Goal: Obtain resource: Download file/media

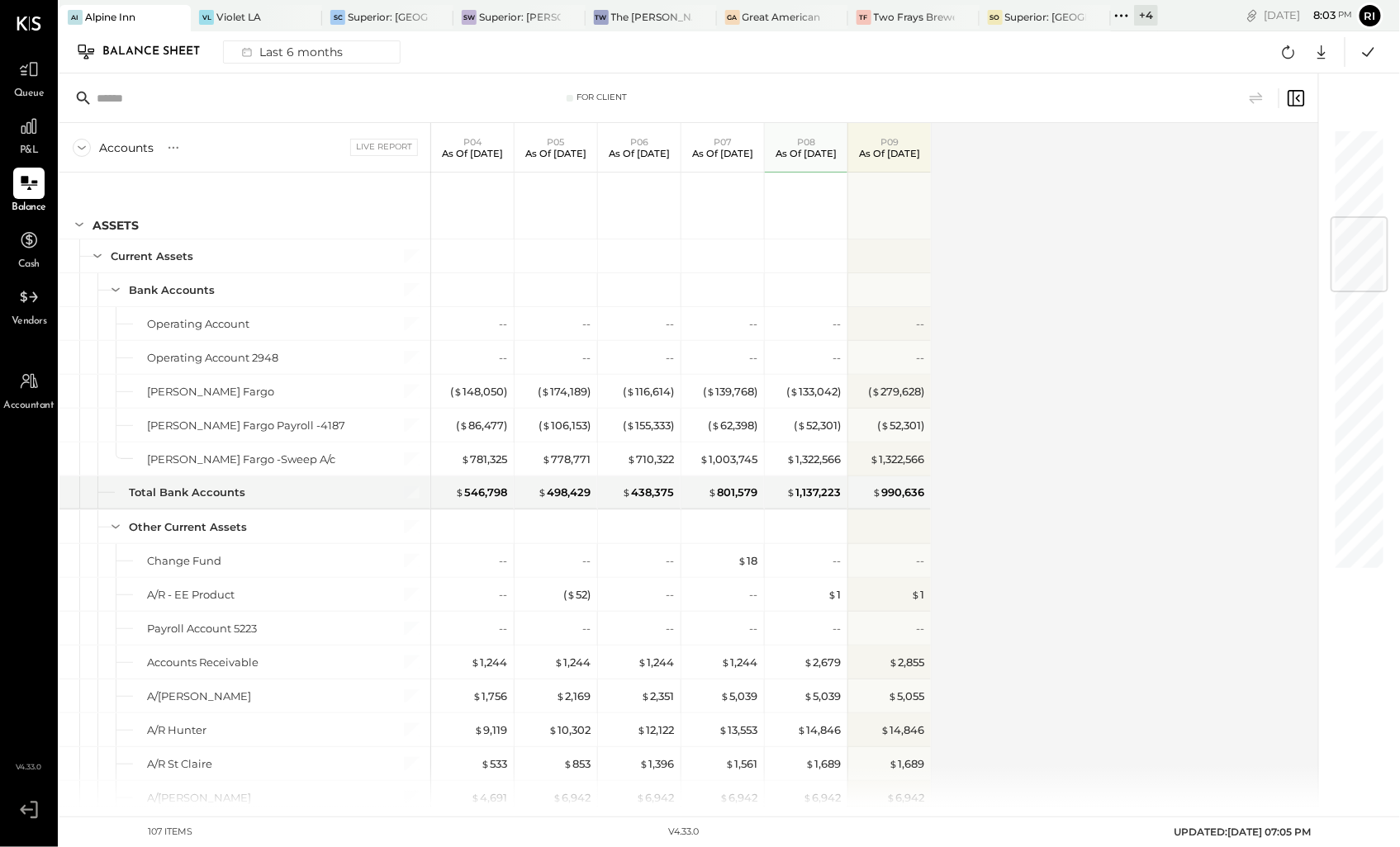
scroll to position [734, 0]
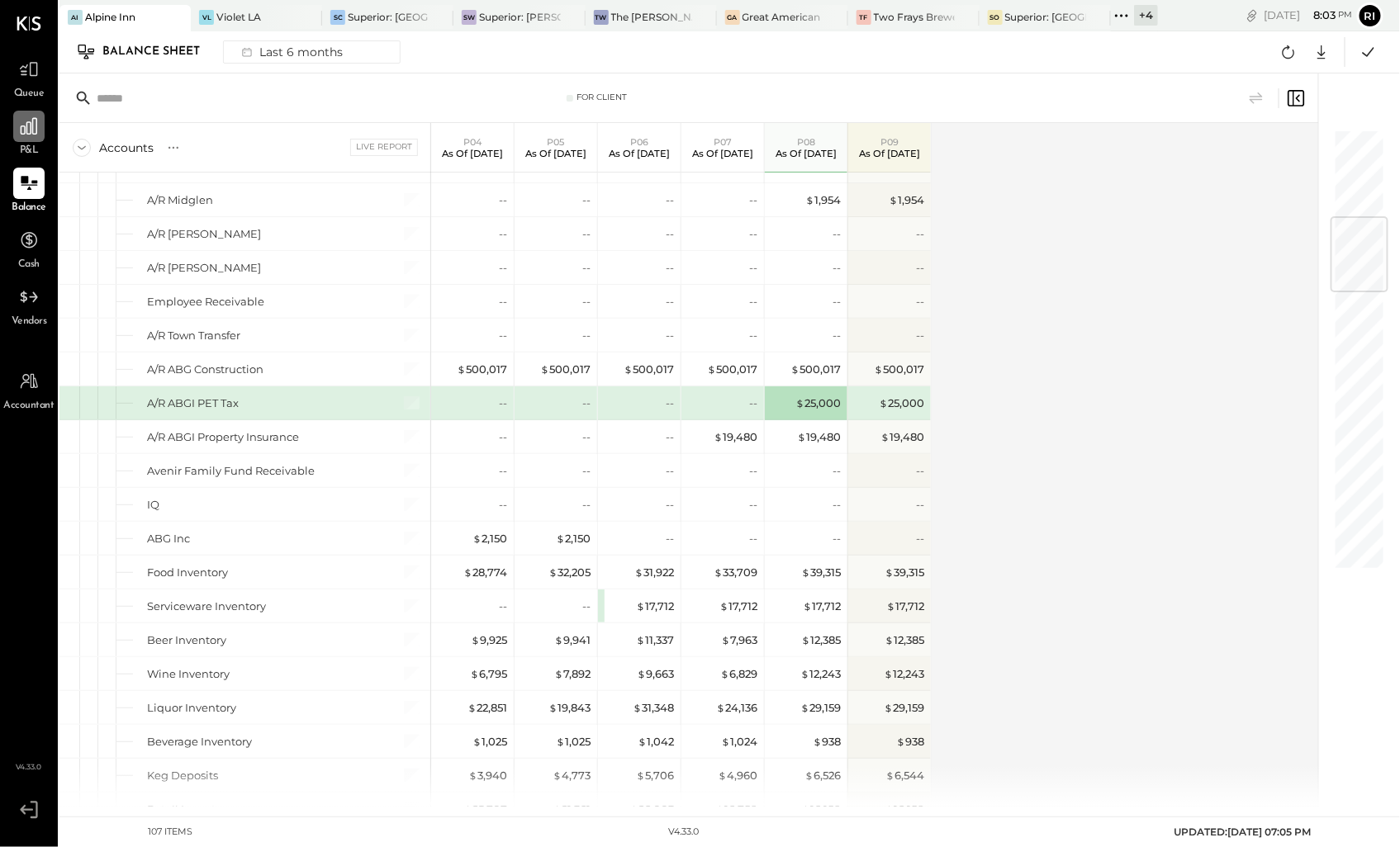
click at [25, 124] on icon at bounding box center [29, 126] width 22 height 22
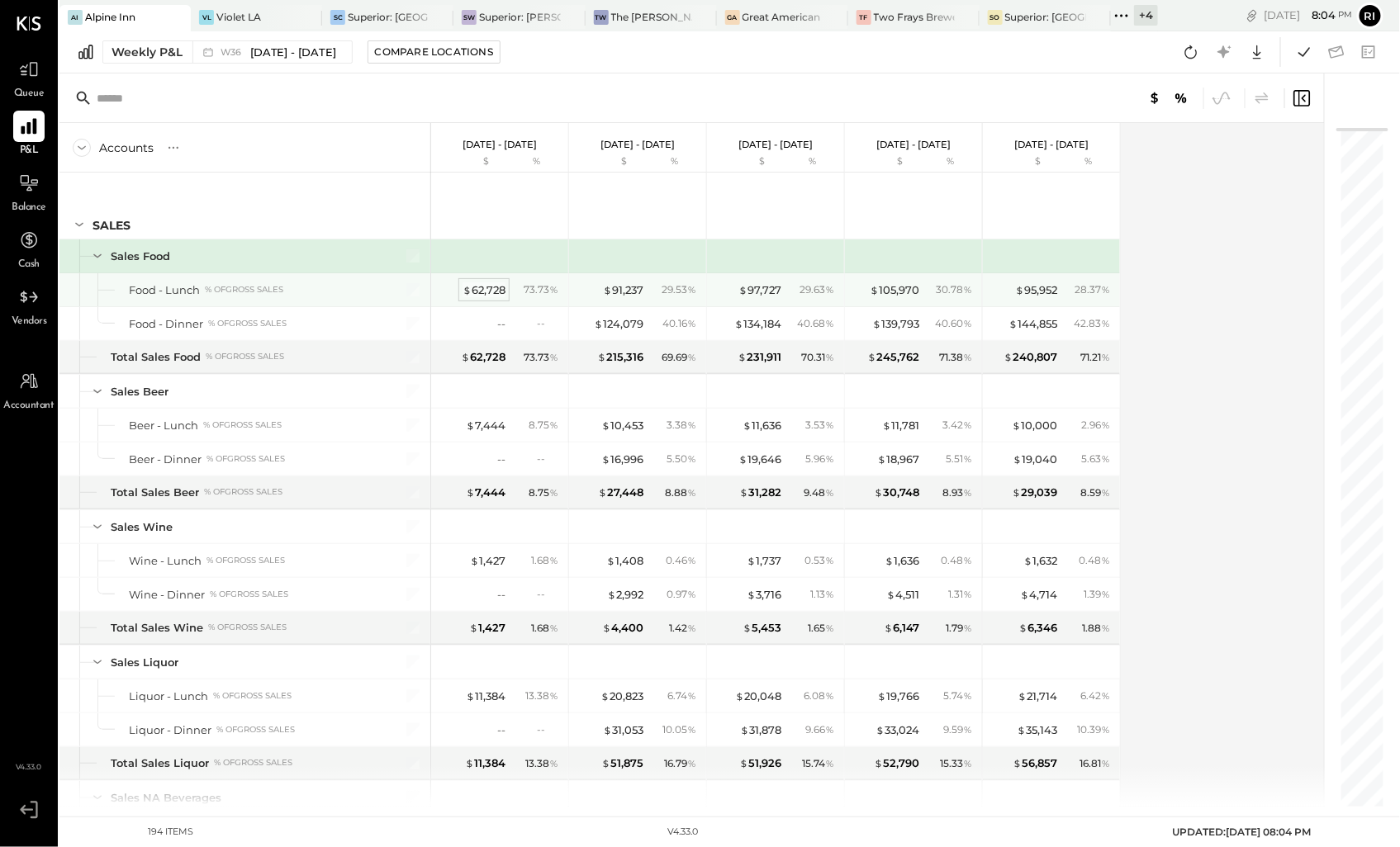
click at [497, 289] on div "$ 62,728" at bounding box center [483, 290] width 43 height 16
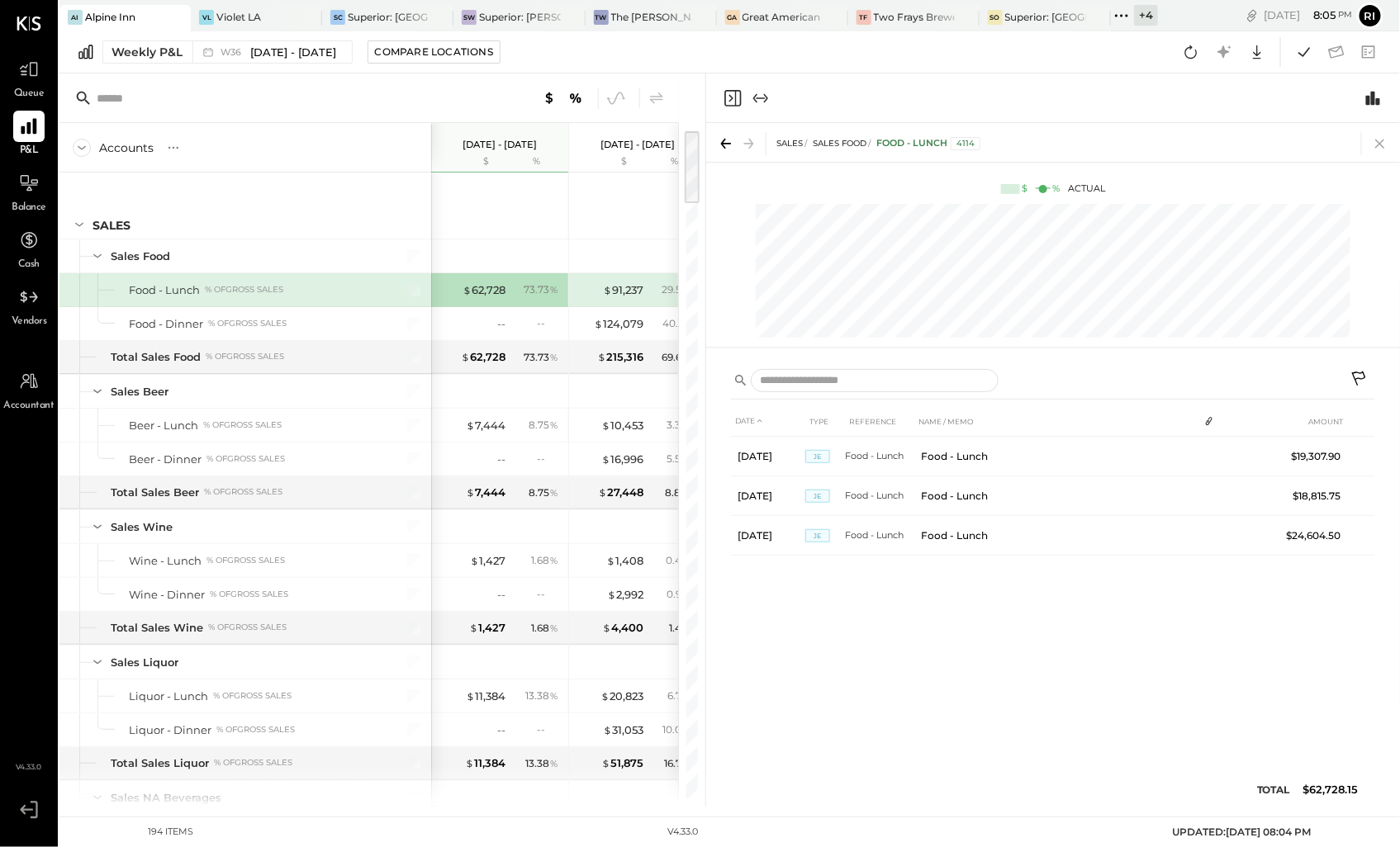
click at [1376, 139] on icon at bounding box center [1379, 143] width 9 height 9
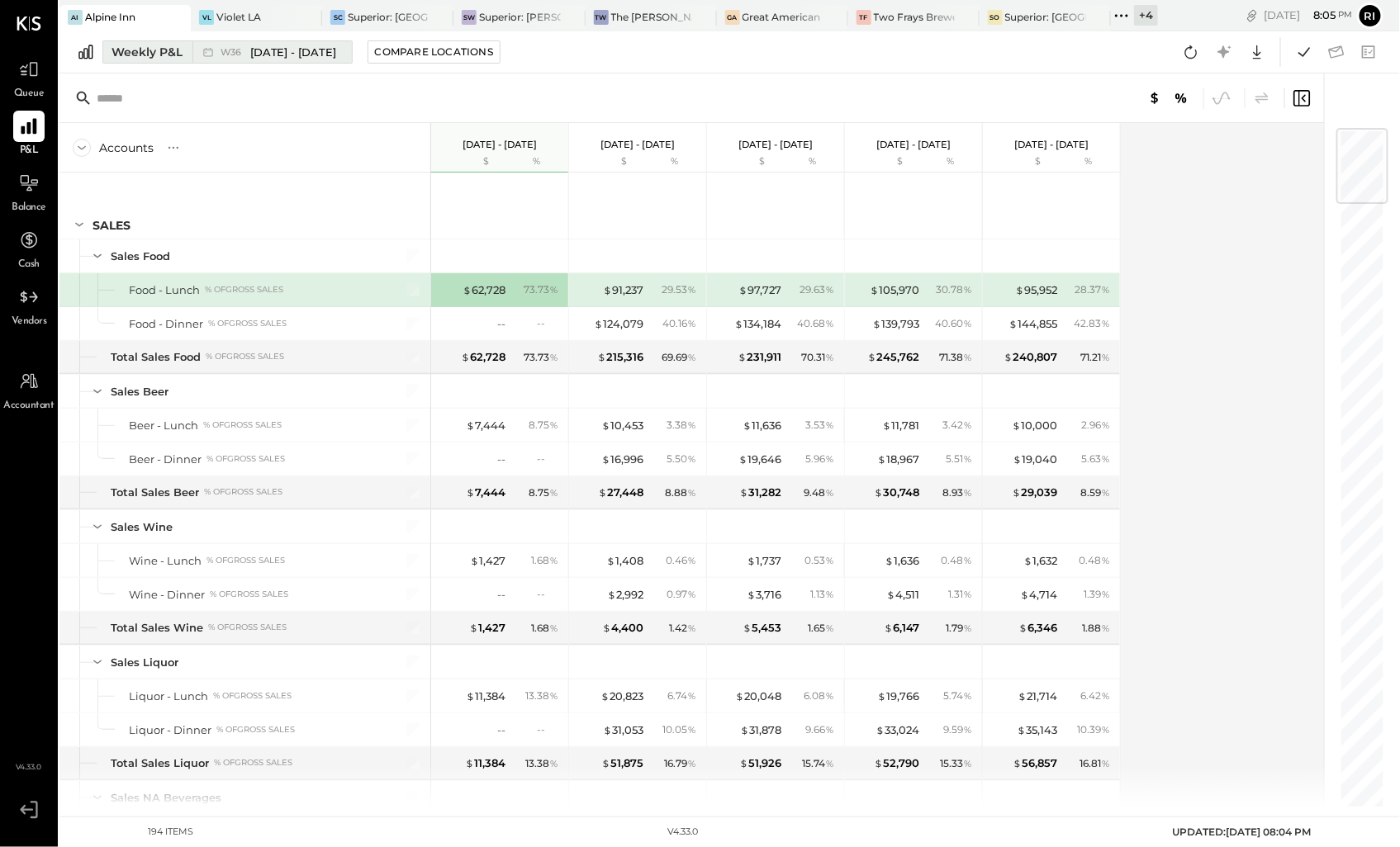
click at [151, 55] on div "Weekly P&L" at bounding box center [146, 52] width 71 height 17
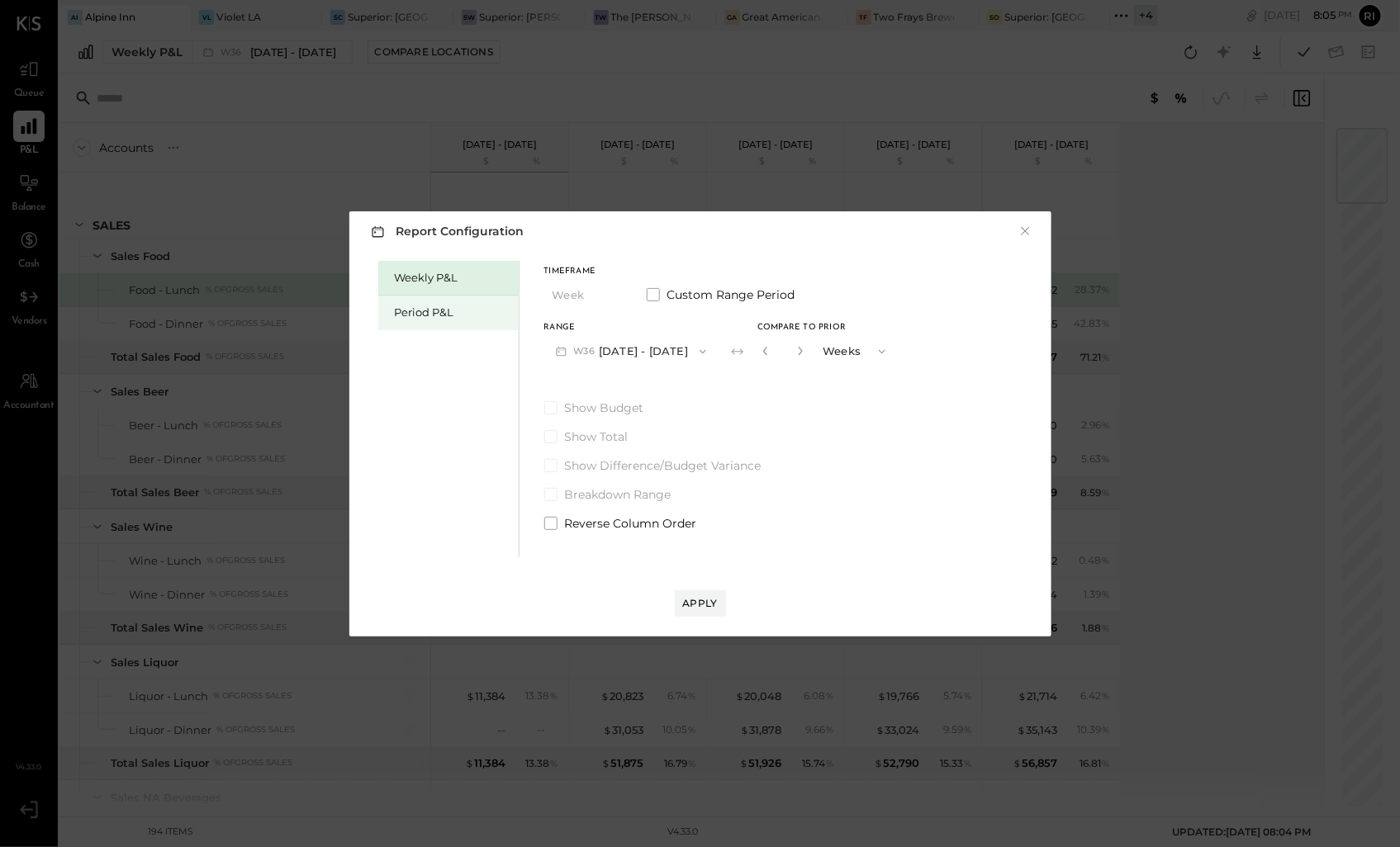
click at [423, 315] on div "Period P&L" at bounding box center [452, 313] width 115 height 16
click at [616, 347] on button "P09 [DATE] - [DATE]" at bounding box center [629, 351] width 172 height 31
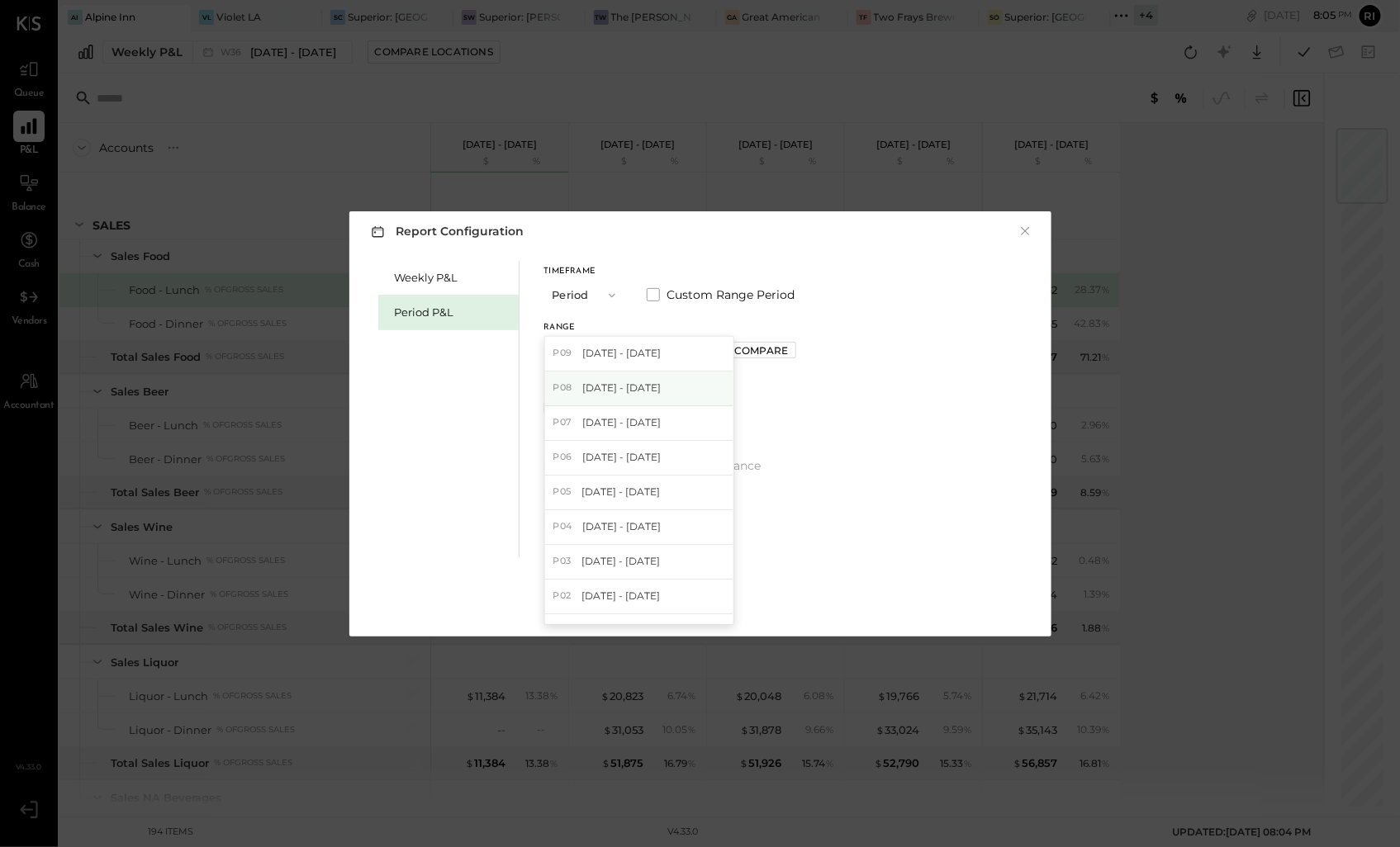
click at [633, 389] on span "[DATE] - [DATE]" at bounding box center [621, 388] width 79 height 14
click at [762, 351] on div "Compare" at bounding box center [761, 351] width 54 height 14
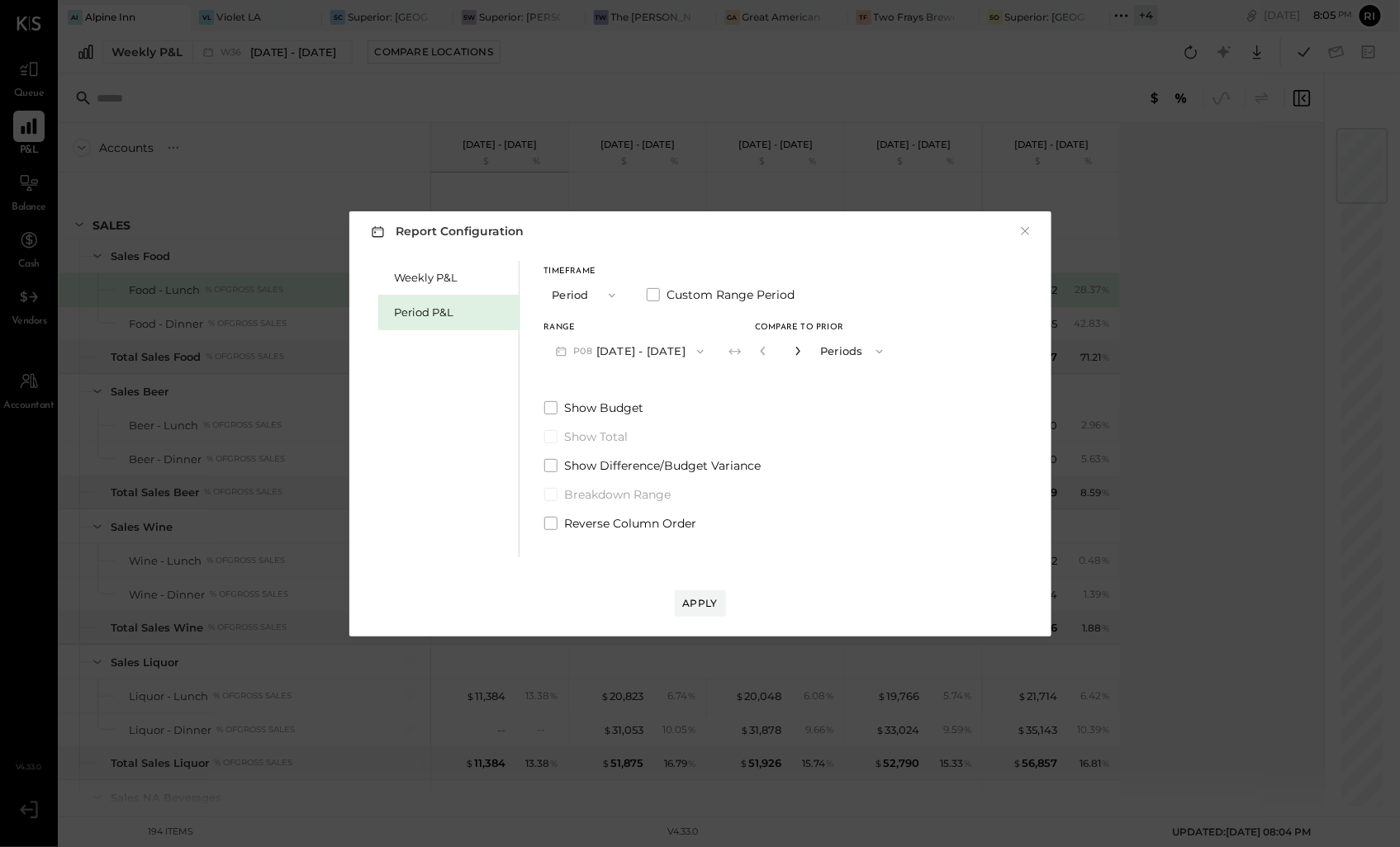
click at [796, 354] on icon "button" at bounding box center [798, 351] width 4 height 9
type input "*"
click at [696, 608] on div "Apply" at bounding box center [700, 603] width 35 height 14
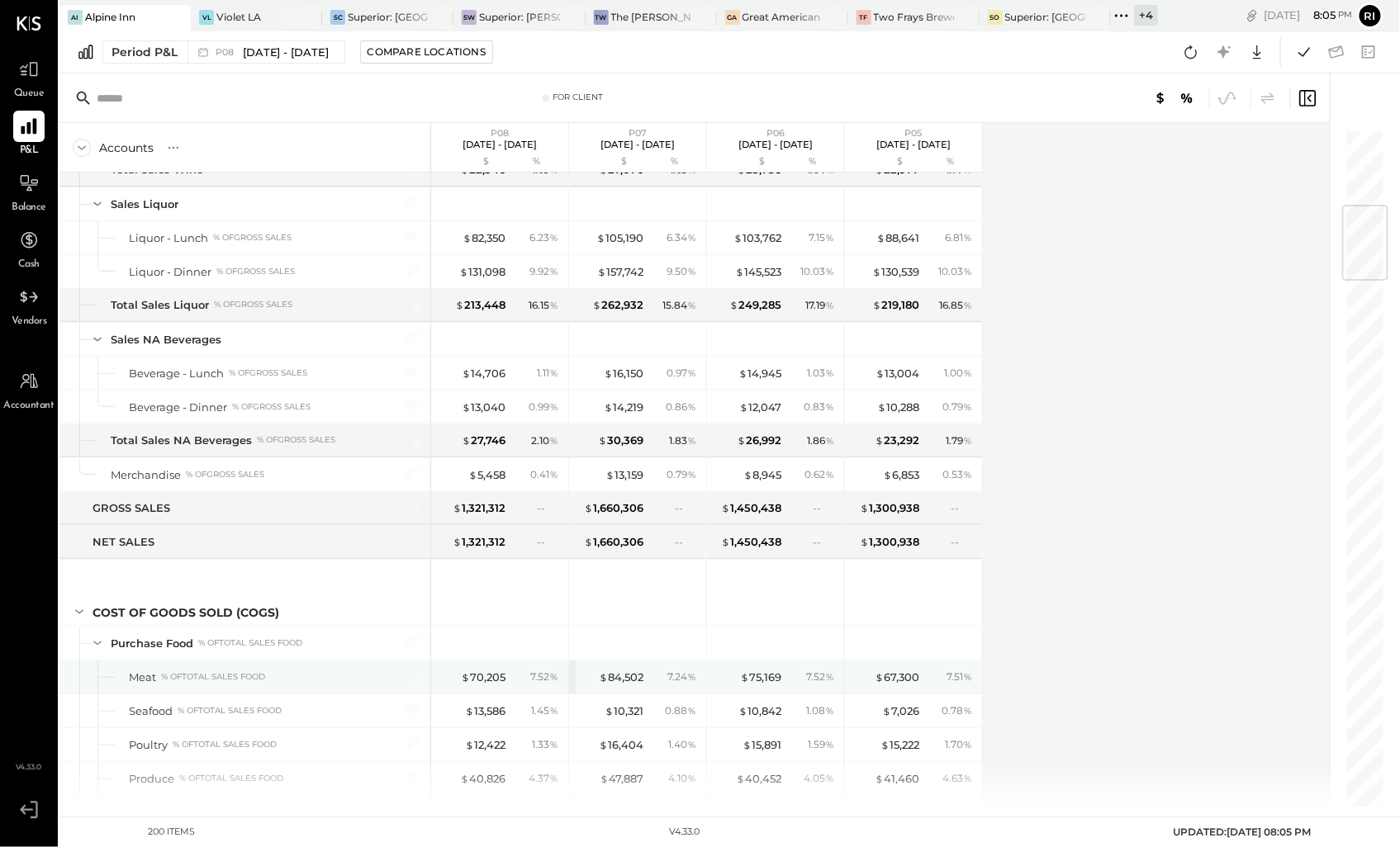
scroll to position [641, 0]
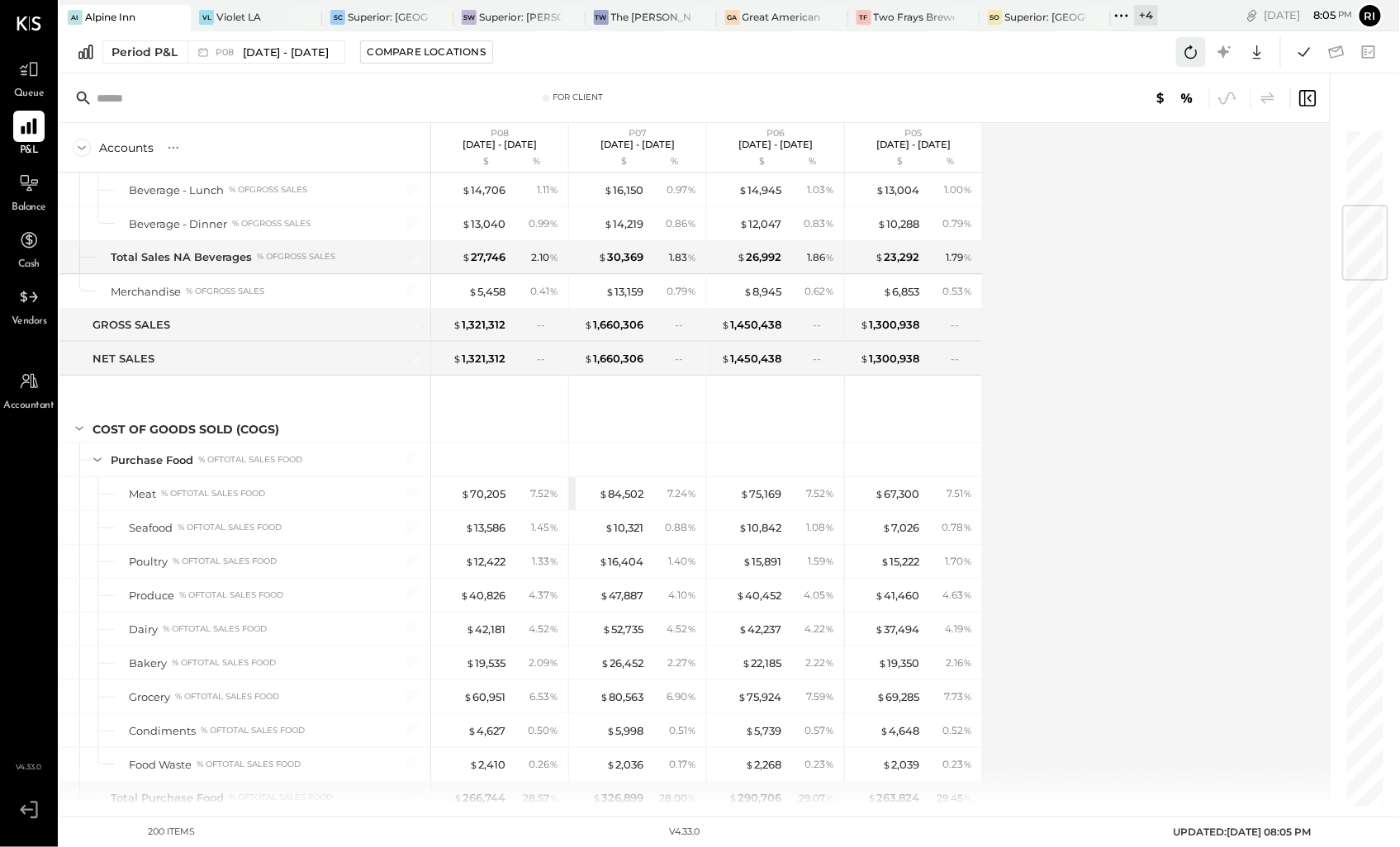
click at [1193, 56] on icon at bounding box center [1191, 53] width 22 height 22
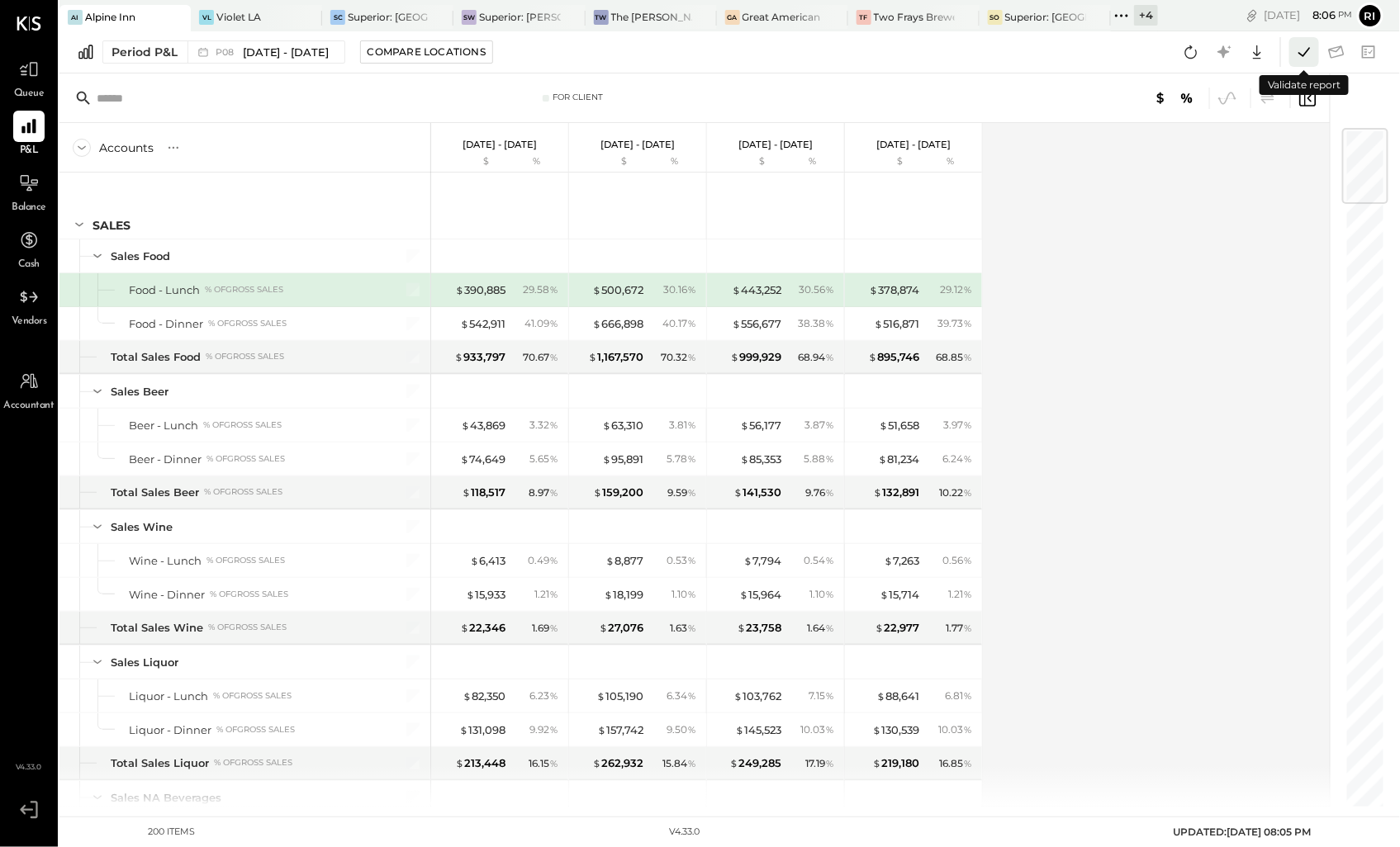
click at [1307, 51] on icon at bounding box center [1305, 51] width 12 height 9
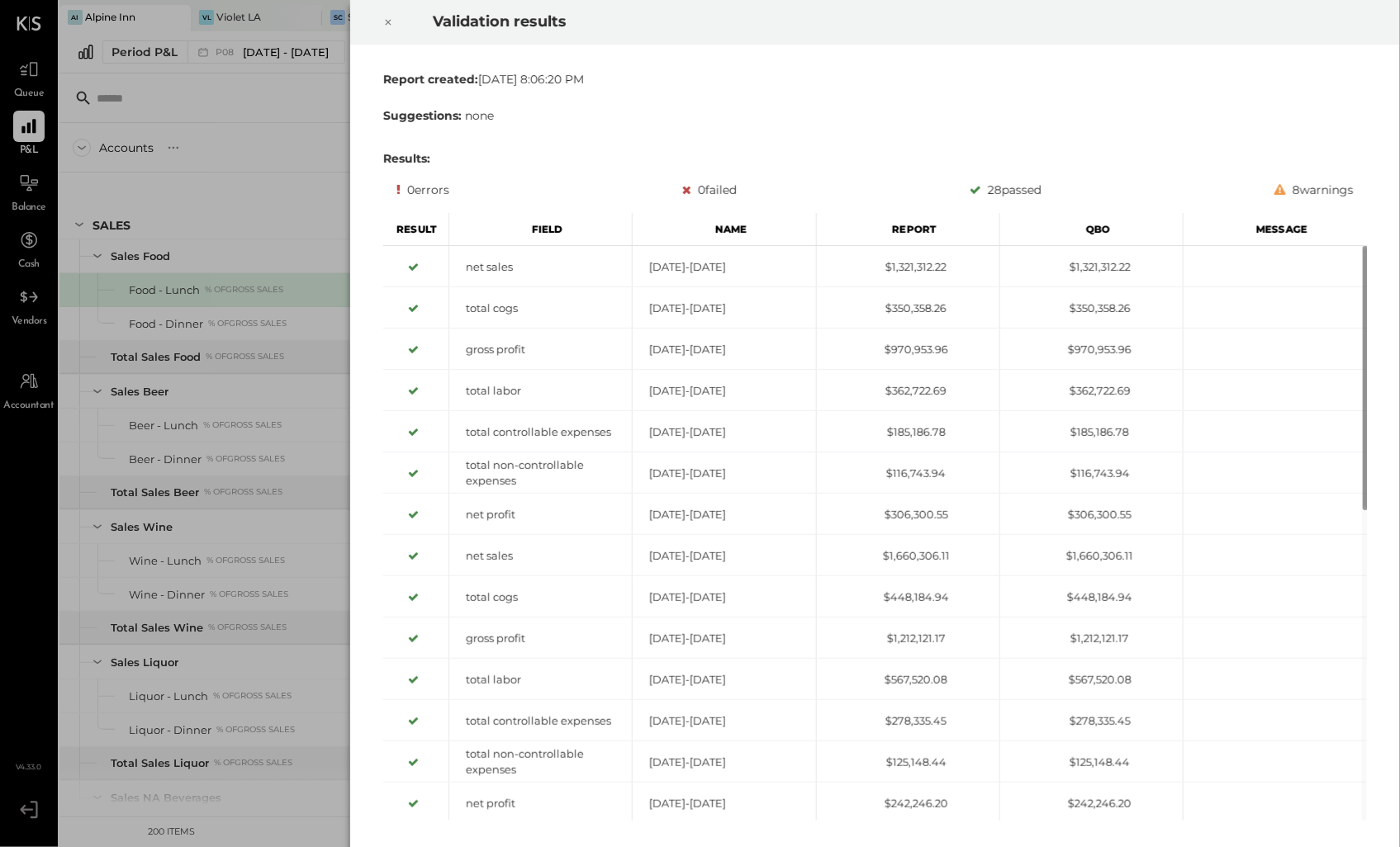
click at [386, 19] on icon at bounding box center [388, 22] width 10 height 20
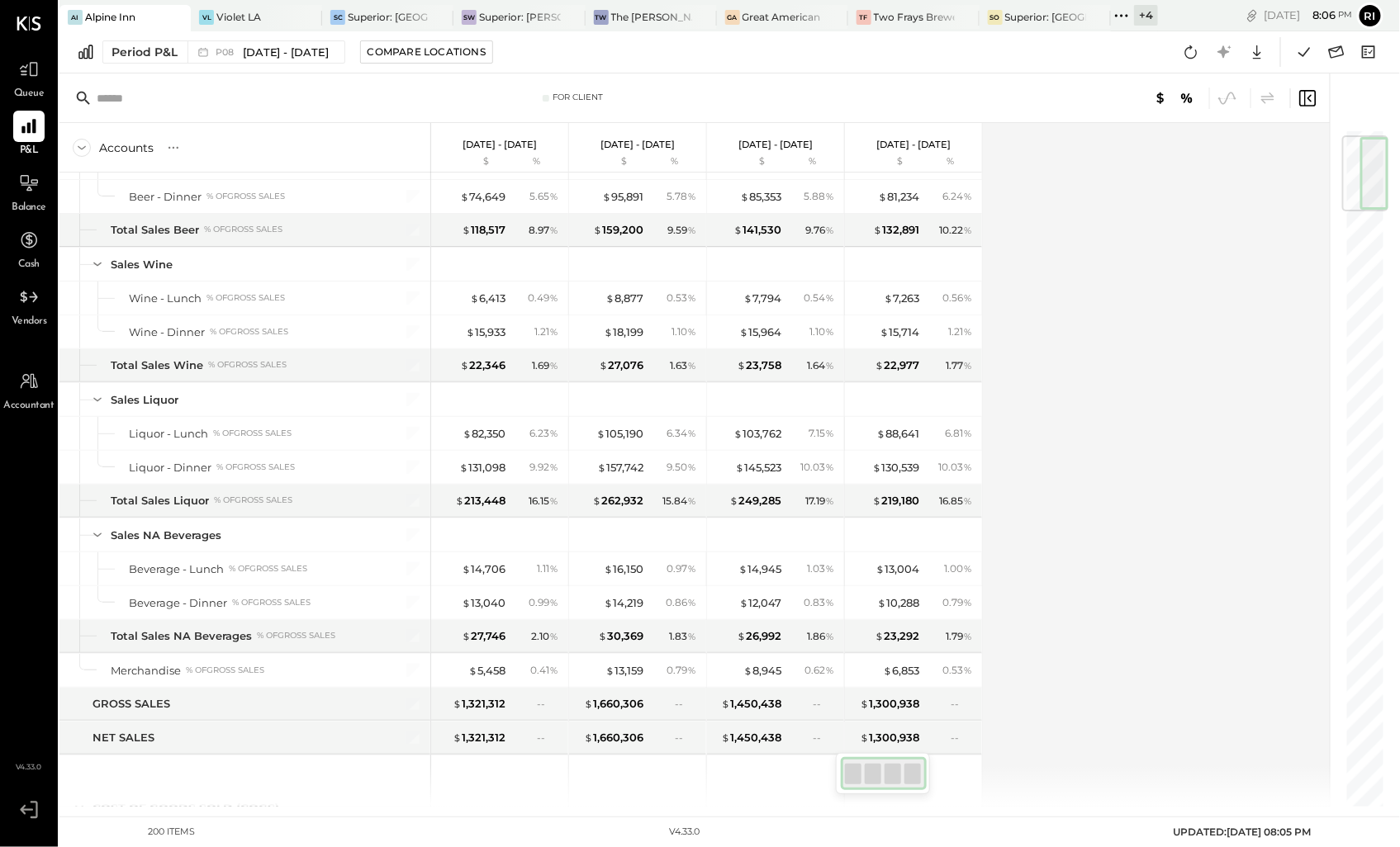
scroll to position [35, 0]
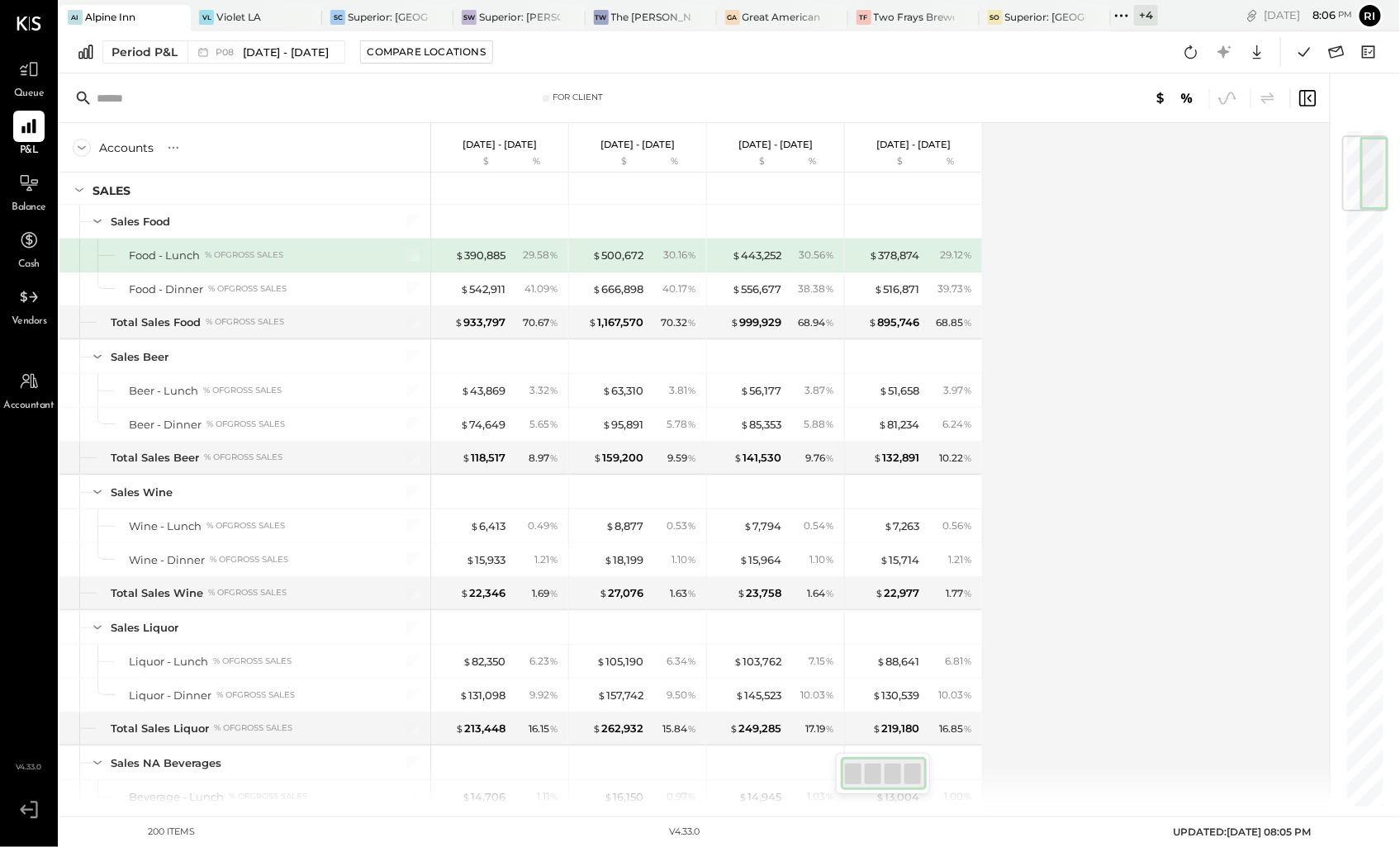
drag, startPoint x: 1358, startPoint y: 790, endPoint x: 1120, endPoint y: 95, distance: 734.6
click at [1344, 142] on div at bounding box center [1365, 173] width 47 height 76
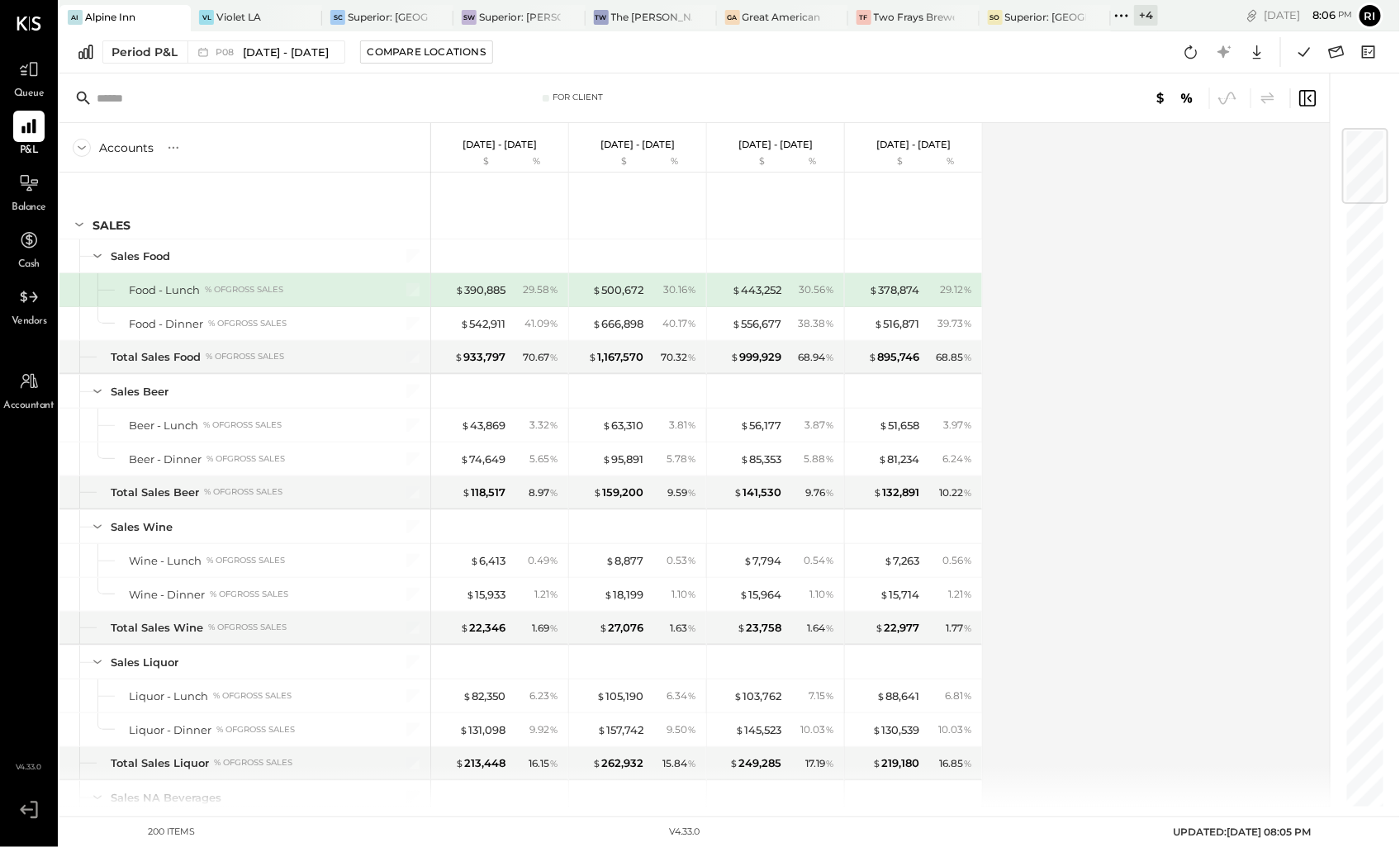
scroll to position [0, 0]
click at [1253, 51] on icon at bounding box center [1257, 53] width 22 height 22
click at [1227, 144] on div "Excel" at bounding box center [1205, 148] width 132 height 35
